Goal: Communication & Community: Answer question/provide support

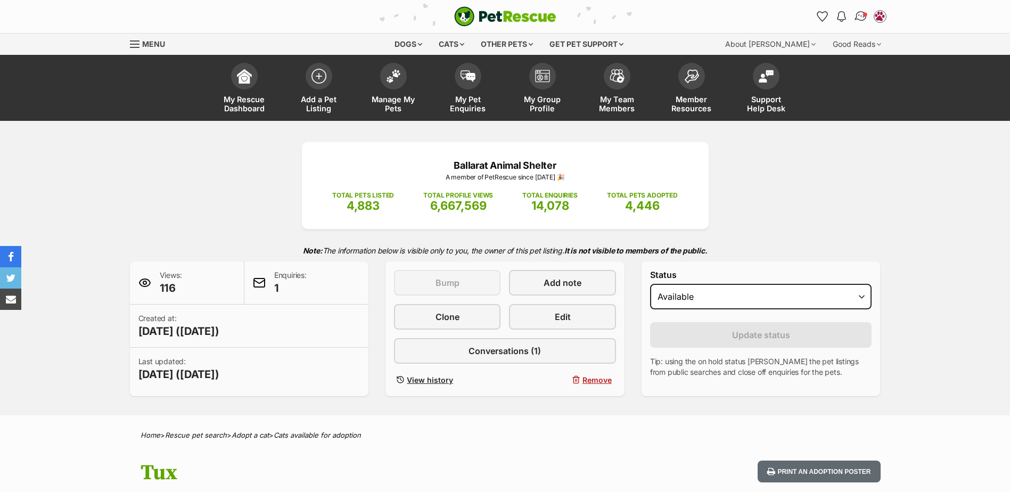
click at [865, 17] on span "Conversations" at bounding box center [864, 14] width 5 height 5
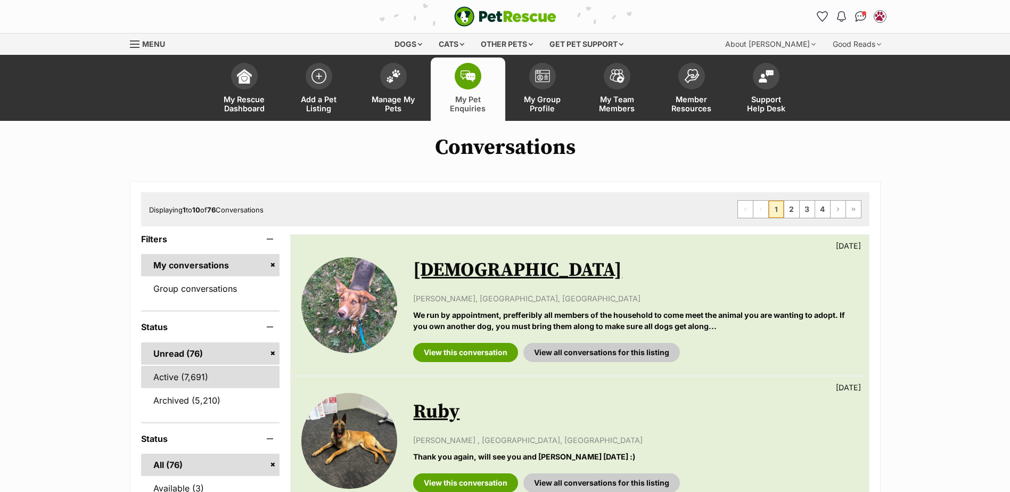
click at [193, 371] on link "Active (7,691)" at bounding box center [210, 377] width 139 height 22
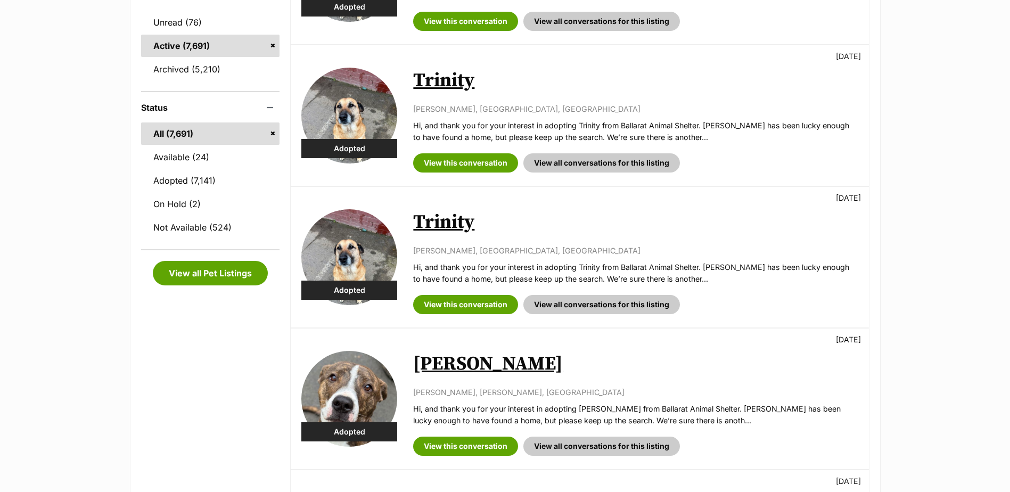
scroll to position [213, 0]
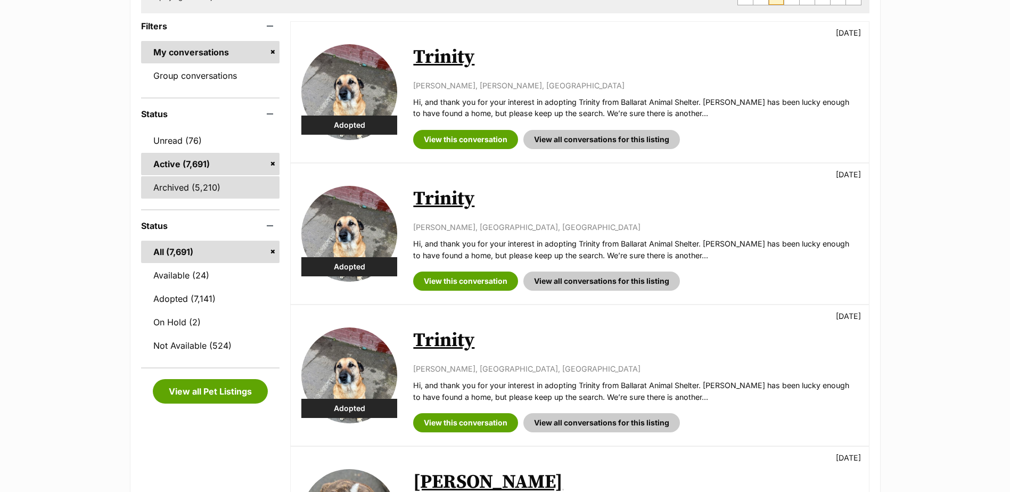
click at [160, 193] on link "Archived (5,210)" at bounding box center [210, 187] width 139 height 22
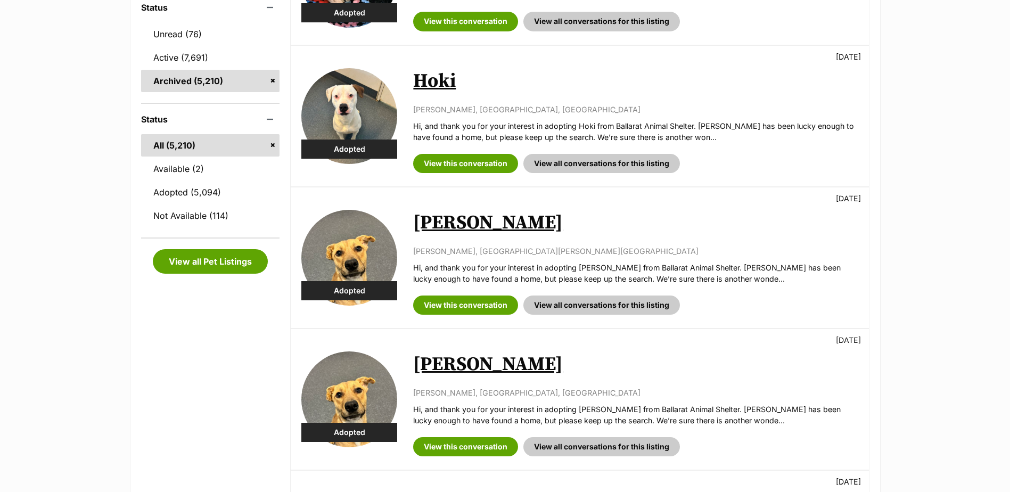
scroll to position [107, 0]
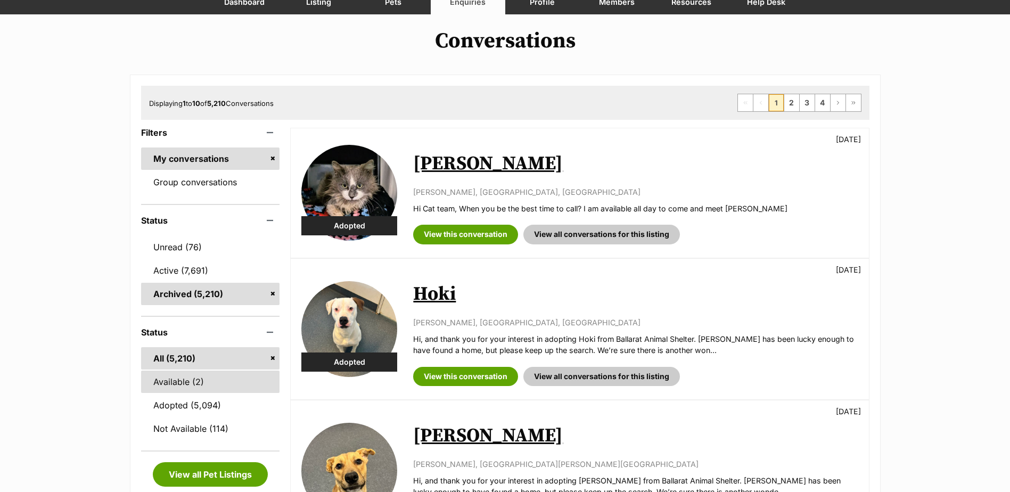
click at [202, 385] on link "Available (2)" at bounding box center [210, 382] width 139 height 22
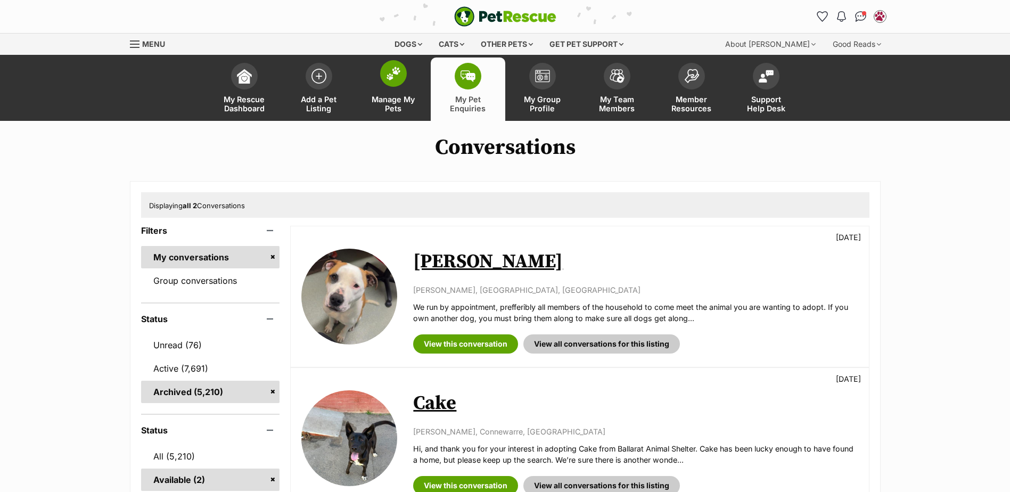
click at [397, 83] on span at bounding box center [393, 73] width 27 height 27
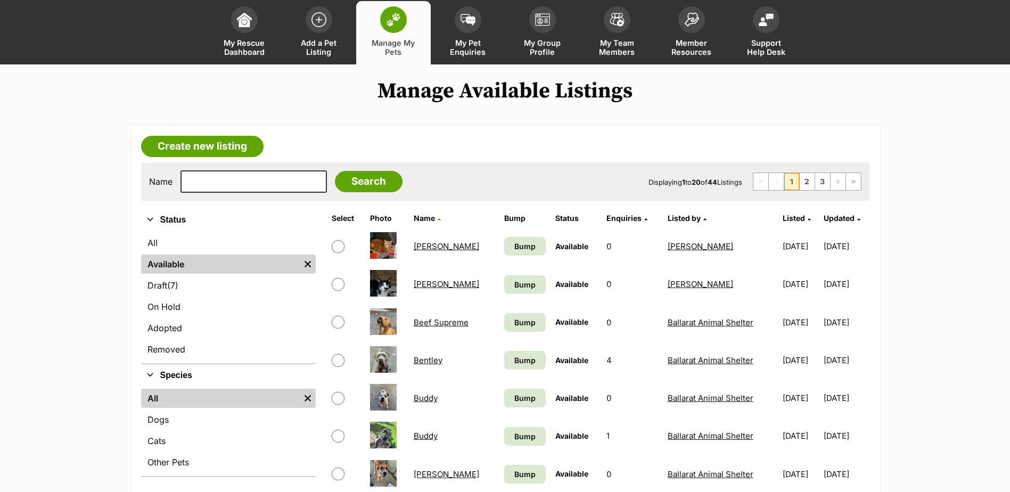
scroll to position [107, 0]
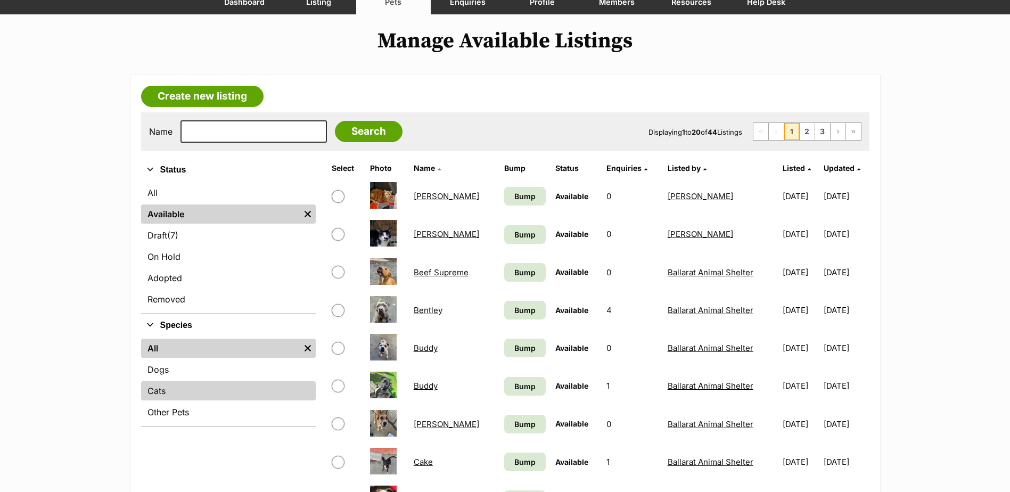
click at [178, 391] on link "Cats" at bounding box center [228, 390] width 175 height 19
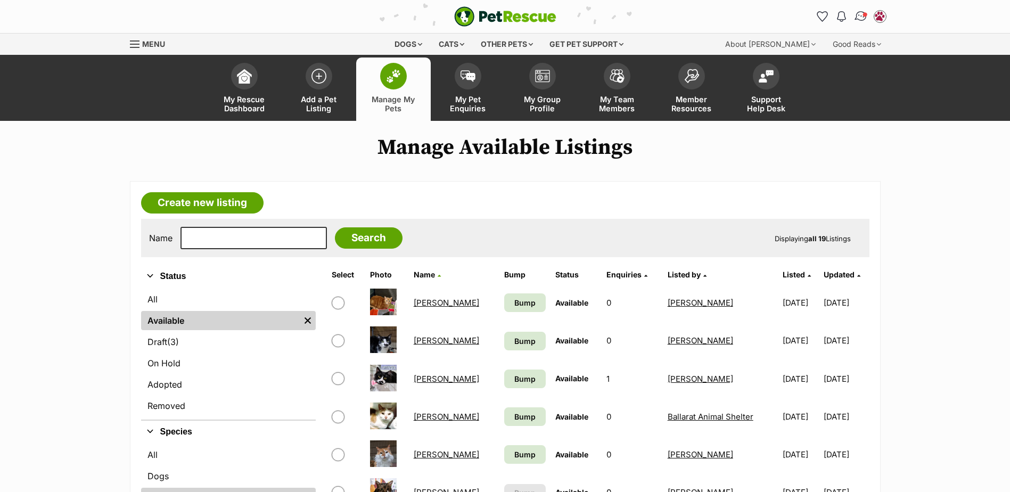
click at [866, 12] on span "Conversations" at bounding box center [864, 14] width 5 height 5
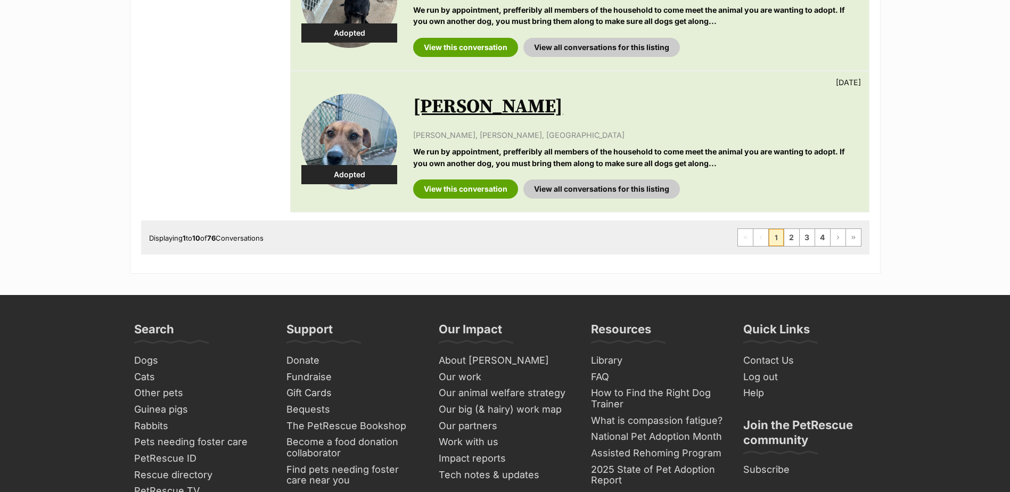
scroll to position [1491, 0]
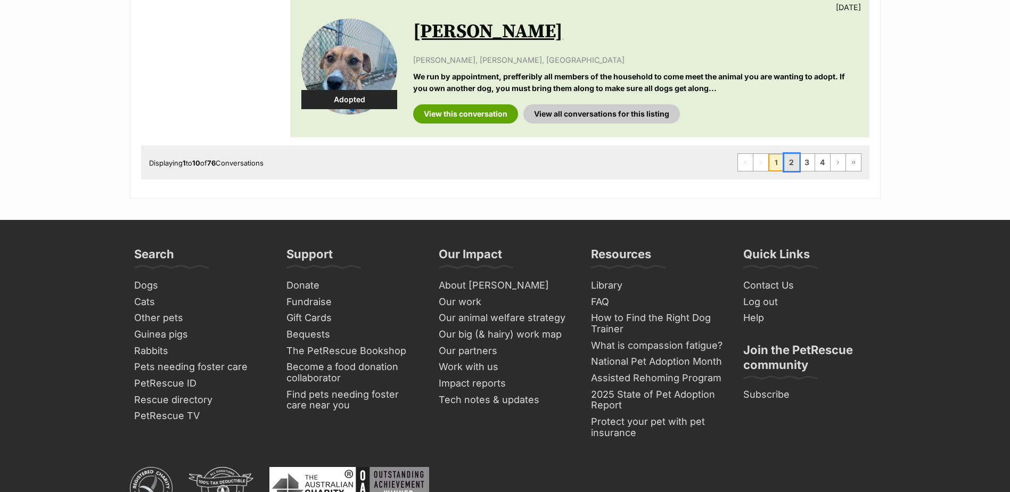
click at [795, 161] on link "2" at bounding box center [792, 162] width 15 height 17
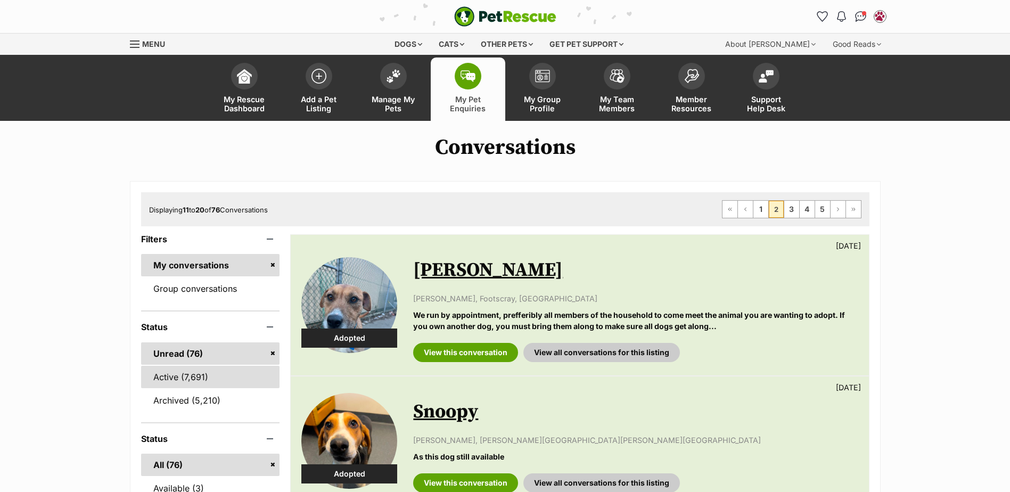
click at [196, 371] on link "Active (7,691)" at bounding box center [210, 377] width 139 height 22
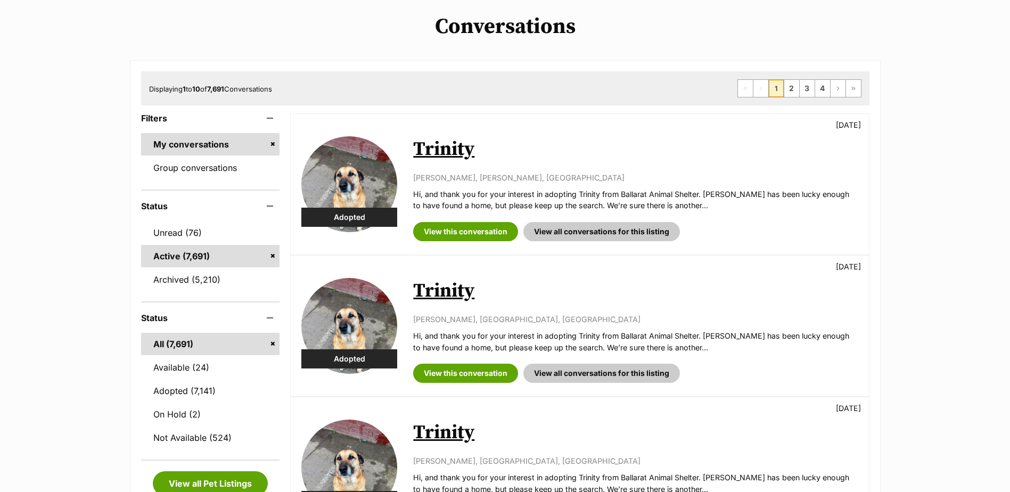
scroll to position [266, 0]
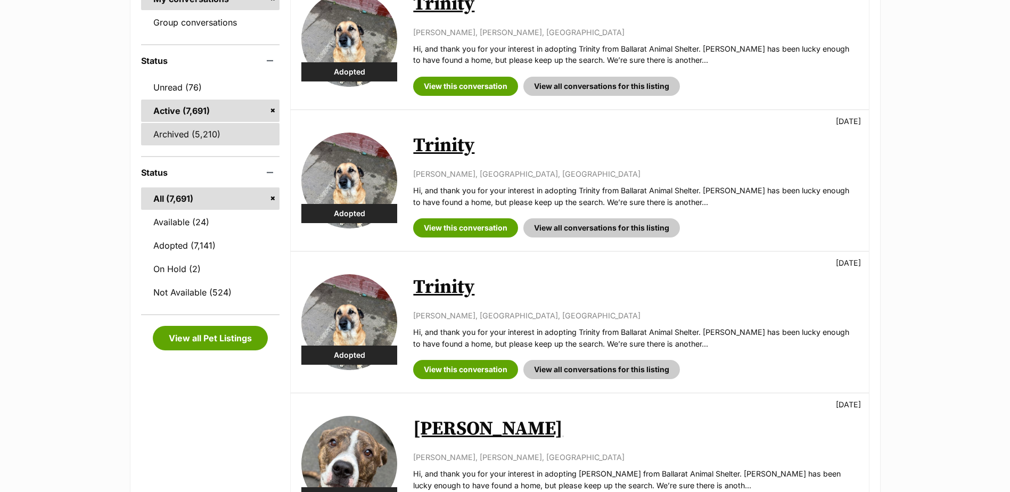
click at [207, 136] on link "Archived (5,210)" at bounding box center [210, 134] width 139 height 22
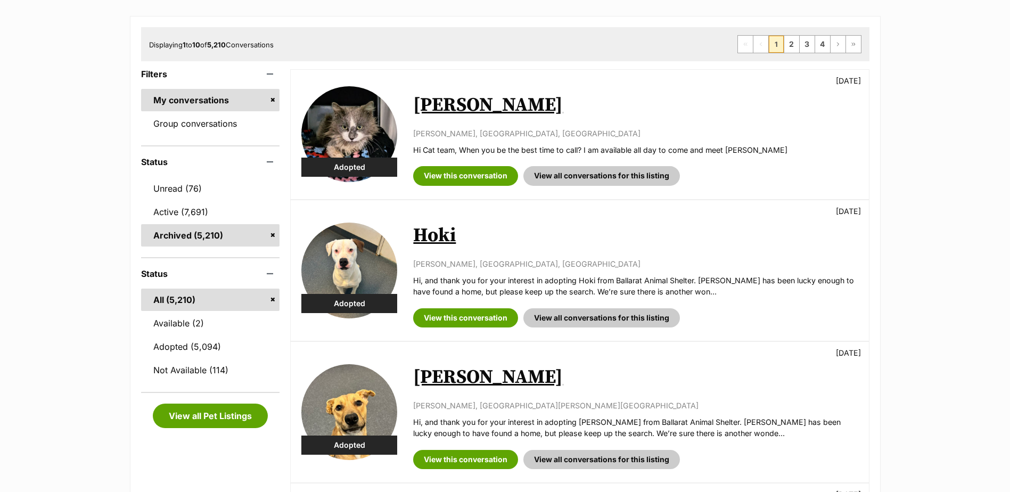
scroll to position [53, 0]
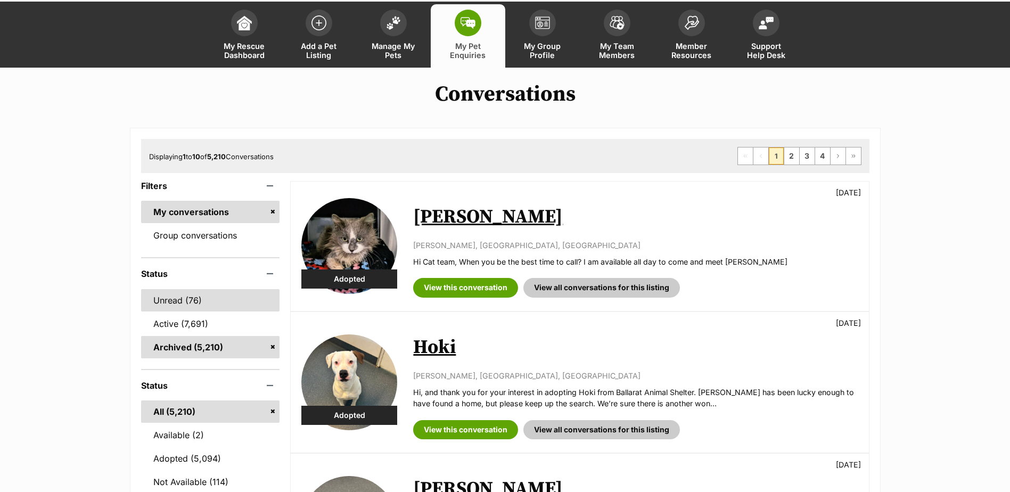
click at [174, 297] on link "Unread (76)" at bounding box center [210, 300] width 139 height 22
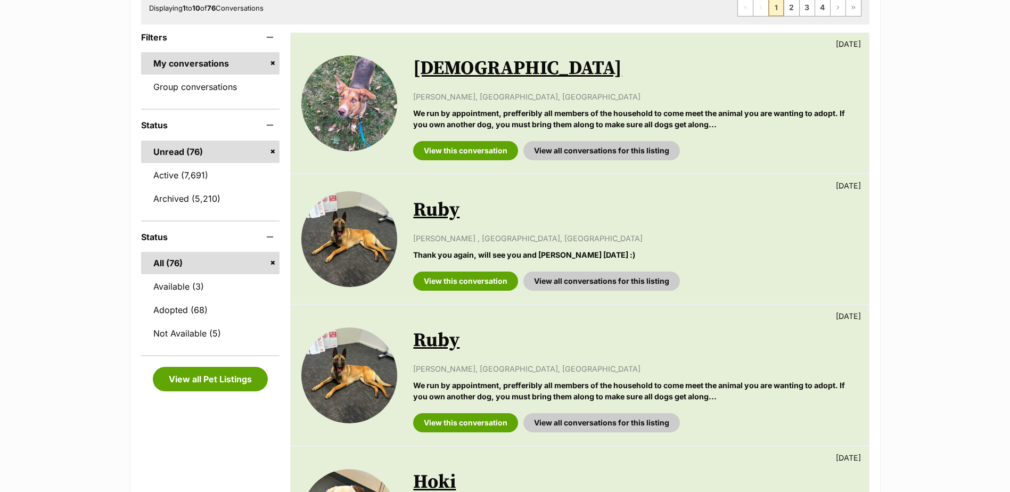
scroll to position [213, 0]
